Goal: Find specific page/section: Find specific page/section

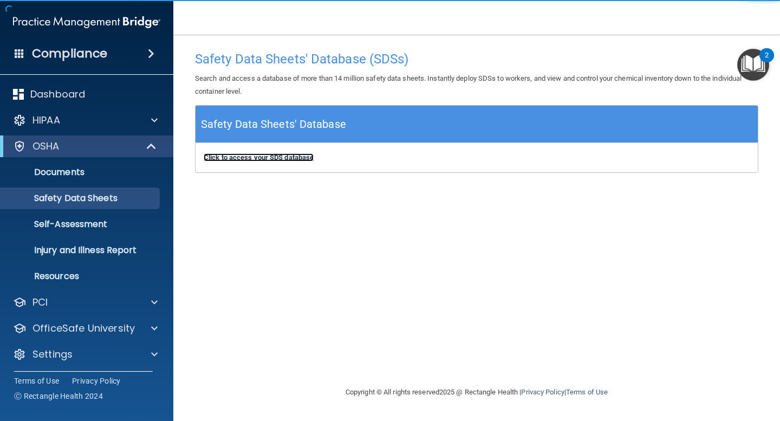
click at [282, 159] on b "Click to access your SDS database" at bounding box center [259, 157] width 110 height 8
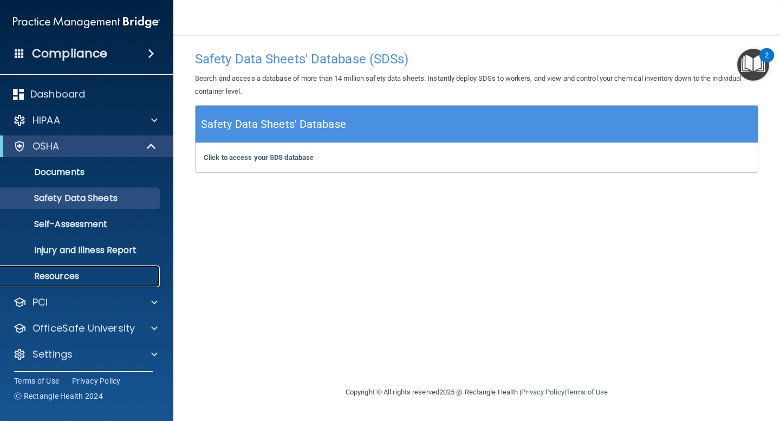
click at [67, 278] on p "Resources" at bounding box center [81, 276] width 148 height 11
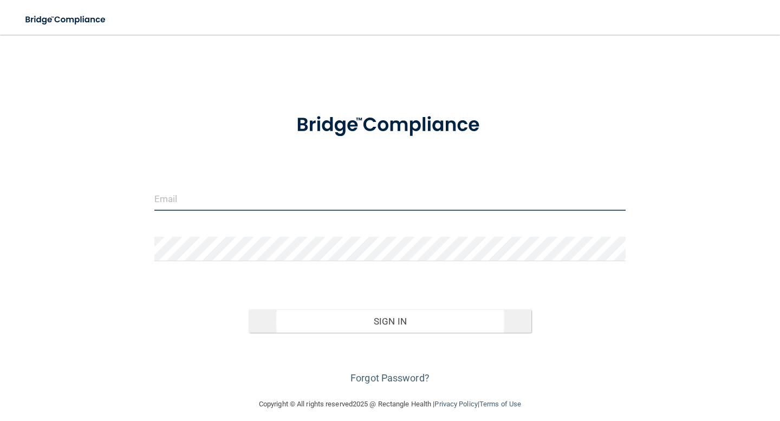
type input "[EMAIL_ADDRESS][DOMAIN_NAME]"
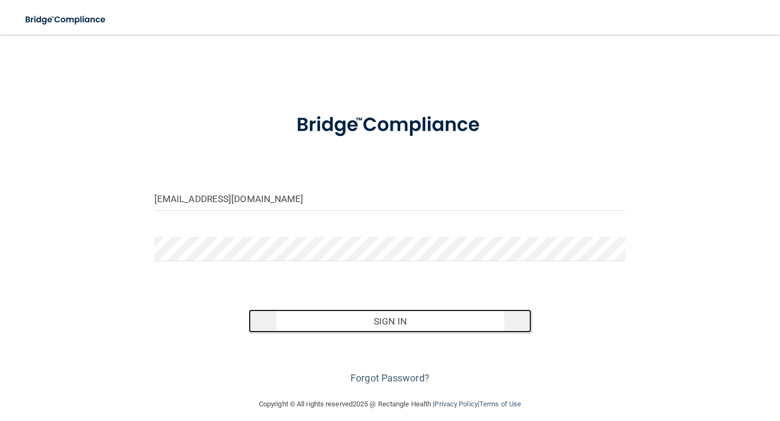
click at [393, 324] on button "Sign In" at bounding box center [390, 321] width 283 height 24
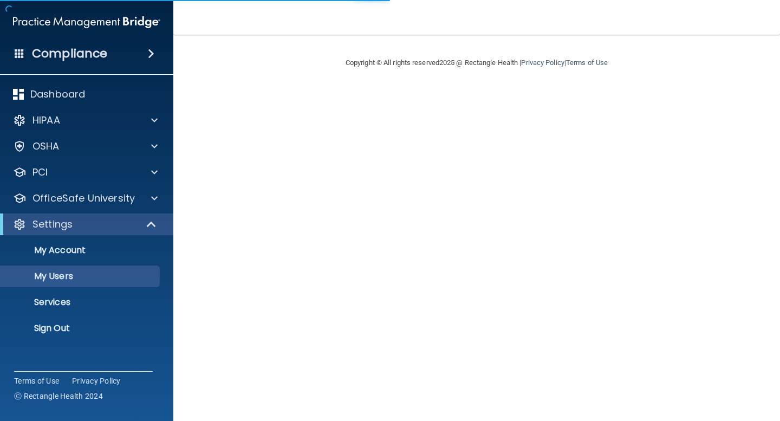
select select "20"
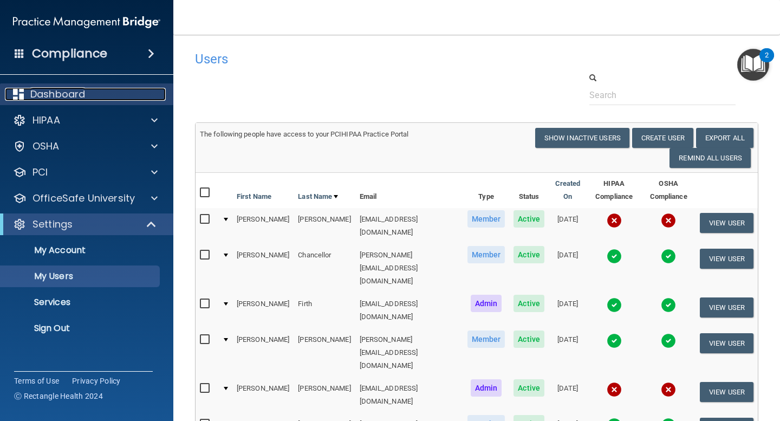
click at [80, 96] on p "Dashboard" at bounding box center [57, 94] width 55 height 13
